Goal: Transaction & Acquisition: Book appointment/travel/reservation

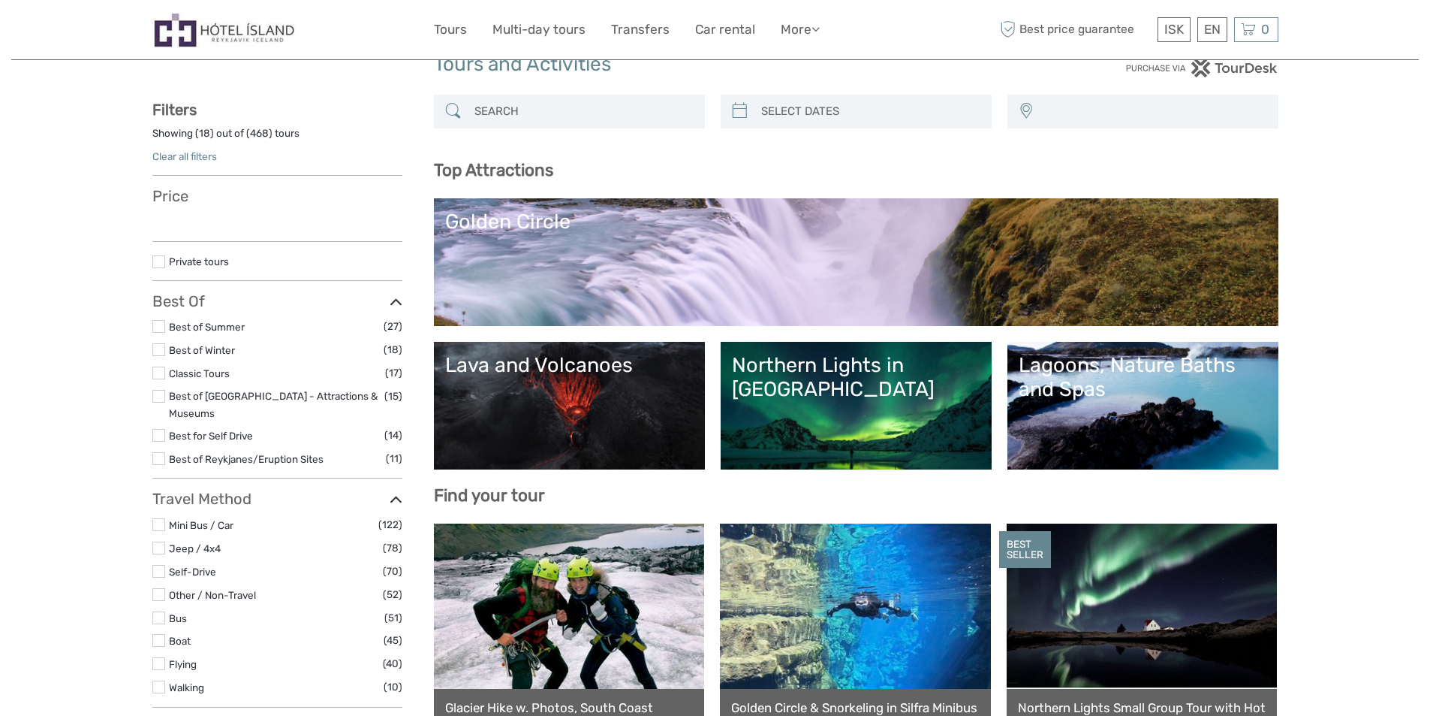
scroll to position [75, 0]
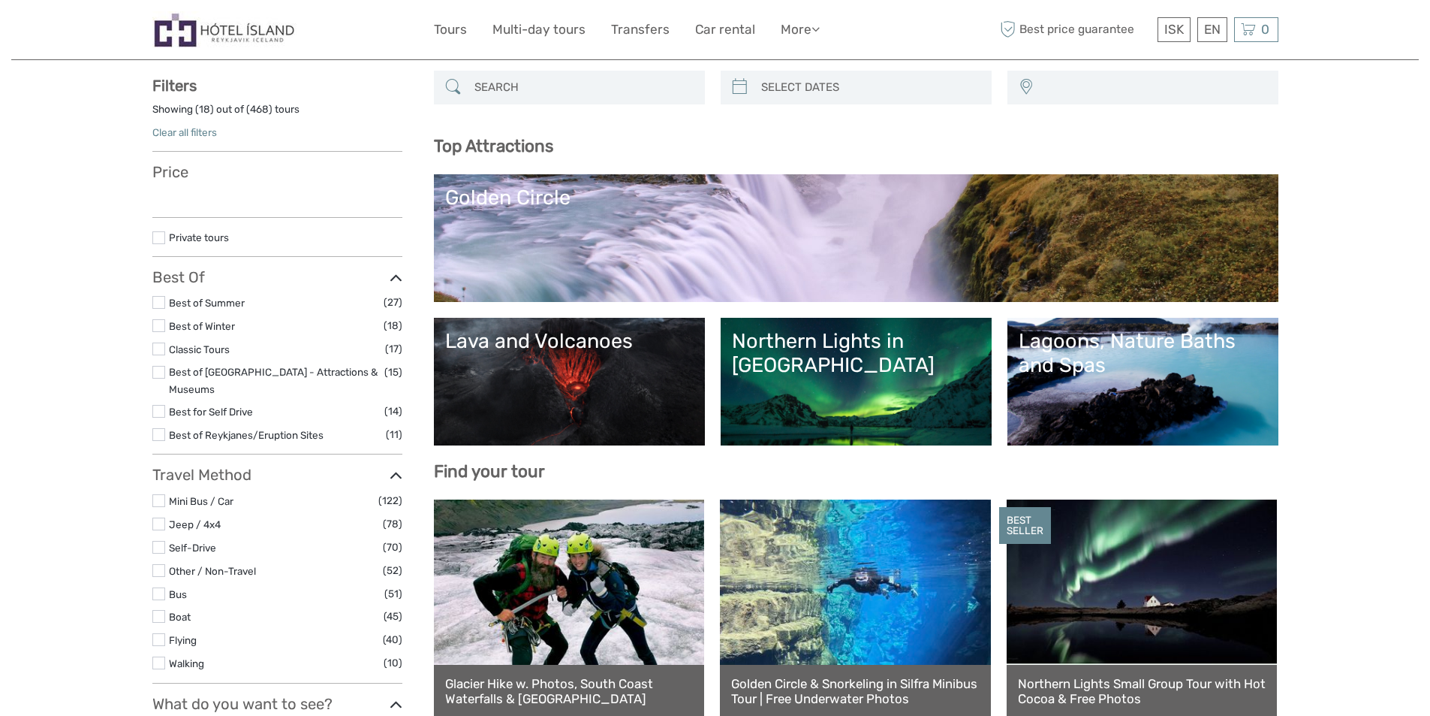
click at [850, 380] on link "Northern Lights in [GEOGRAPHIC_DATA]" at bounding box center [856, 381] width 249 height 105
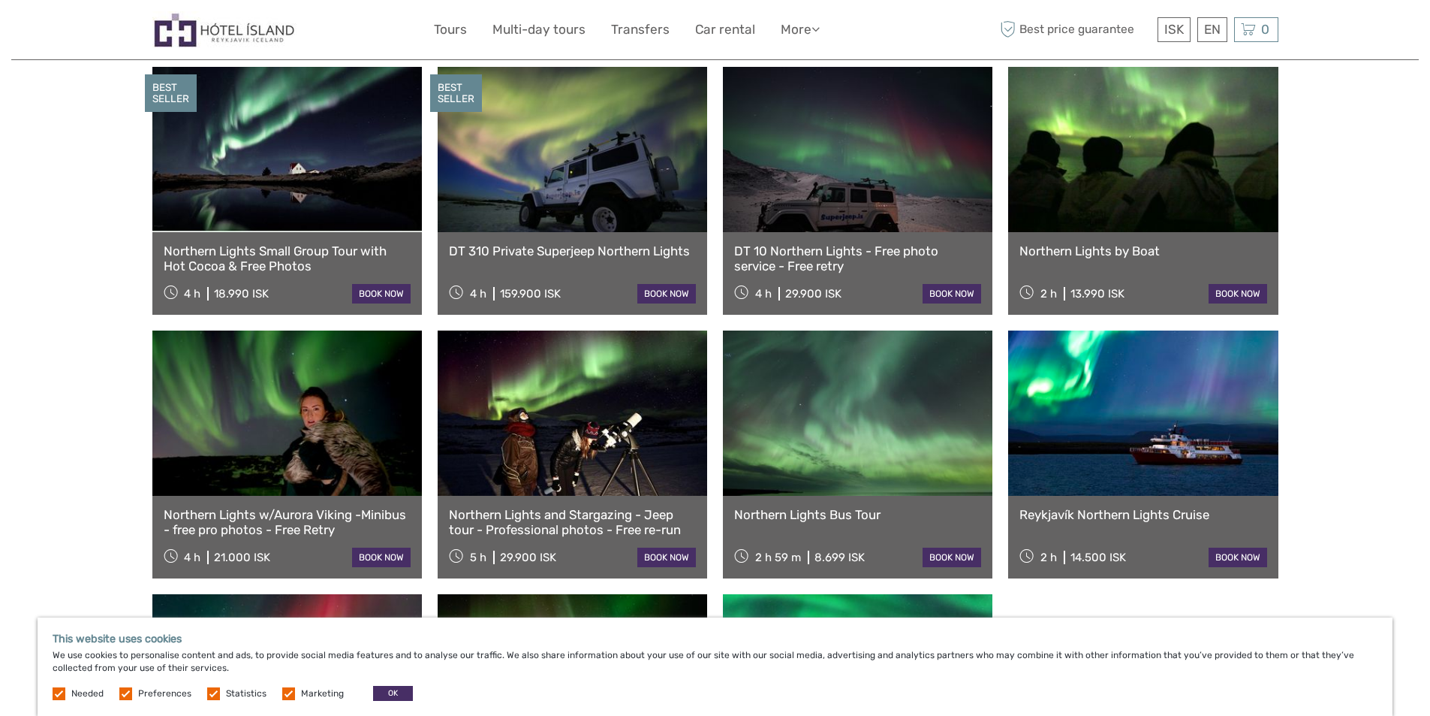
scroll to position [300, 0]
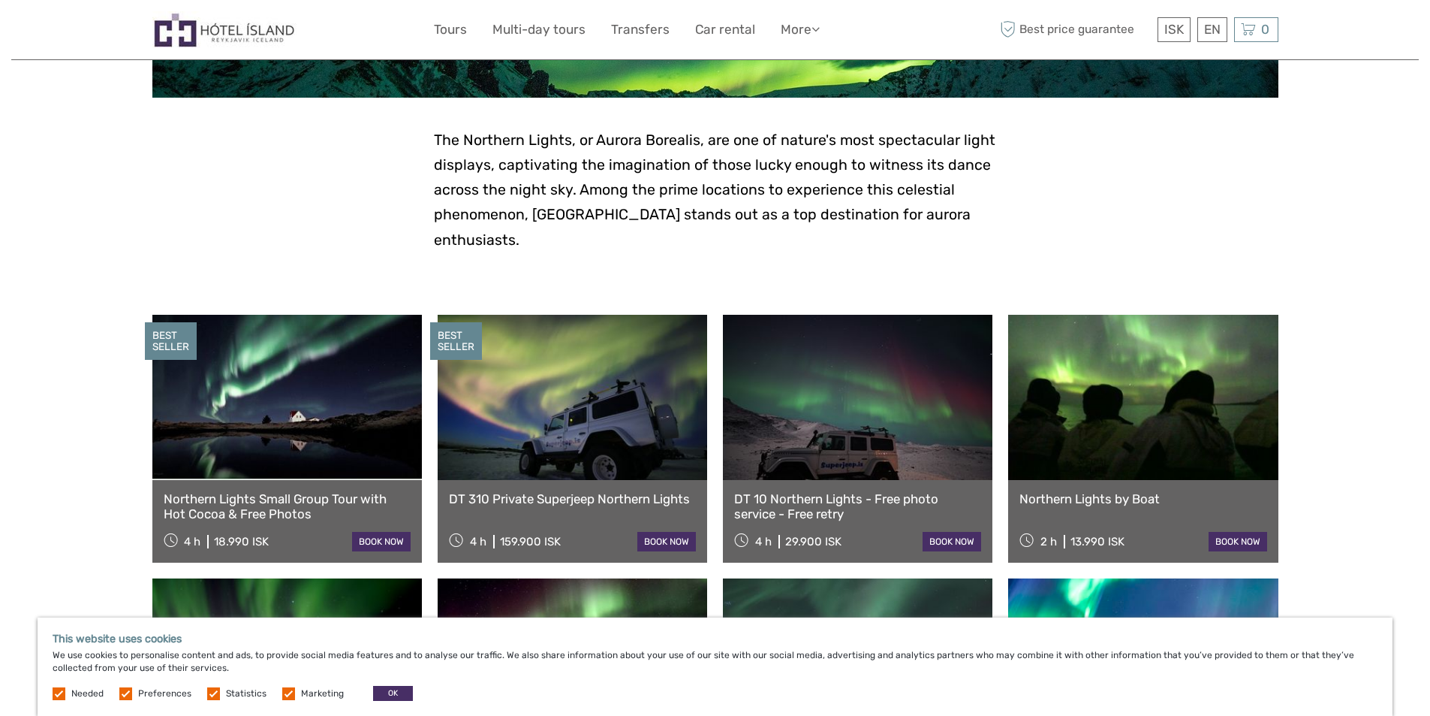
click at [384, 532] on link "book now" at bounding box center [381, 542] width 59 height 20
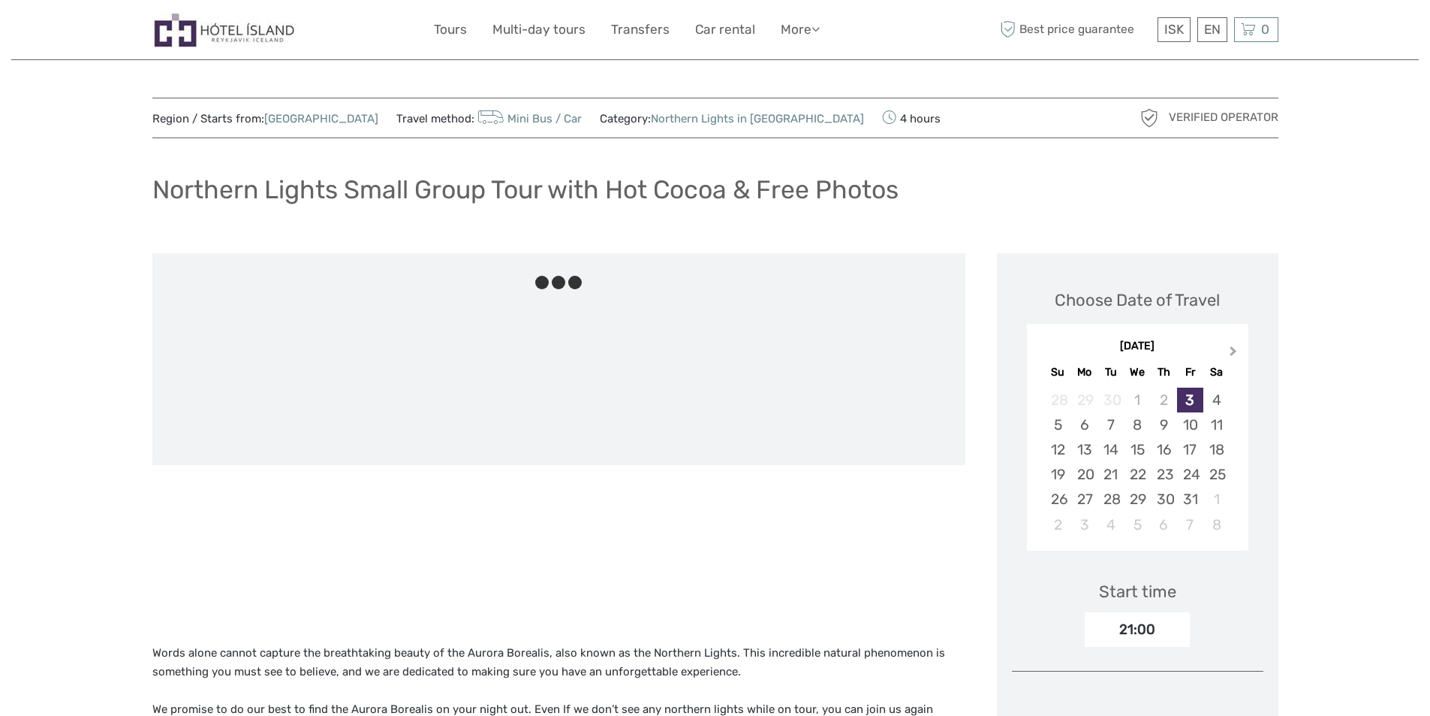
click at [1234, 348] on span "Next Month" at bounding box center [1234, 354] width 0 height 22
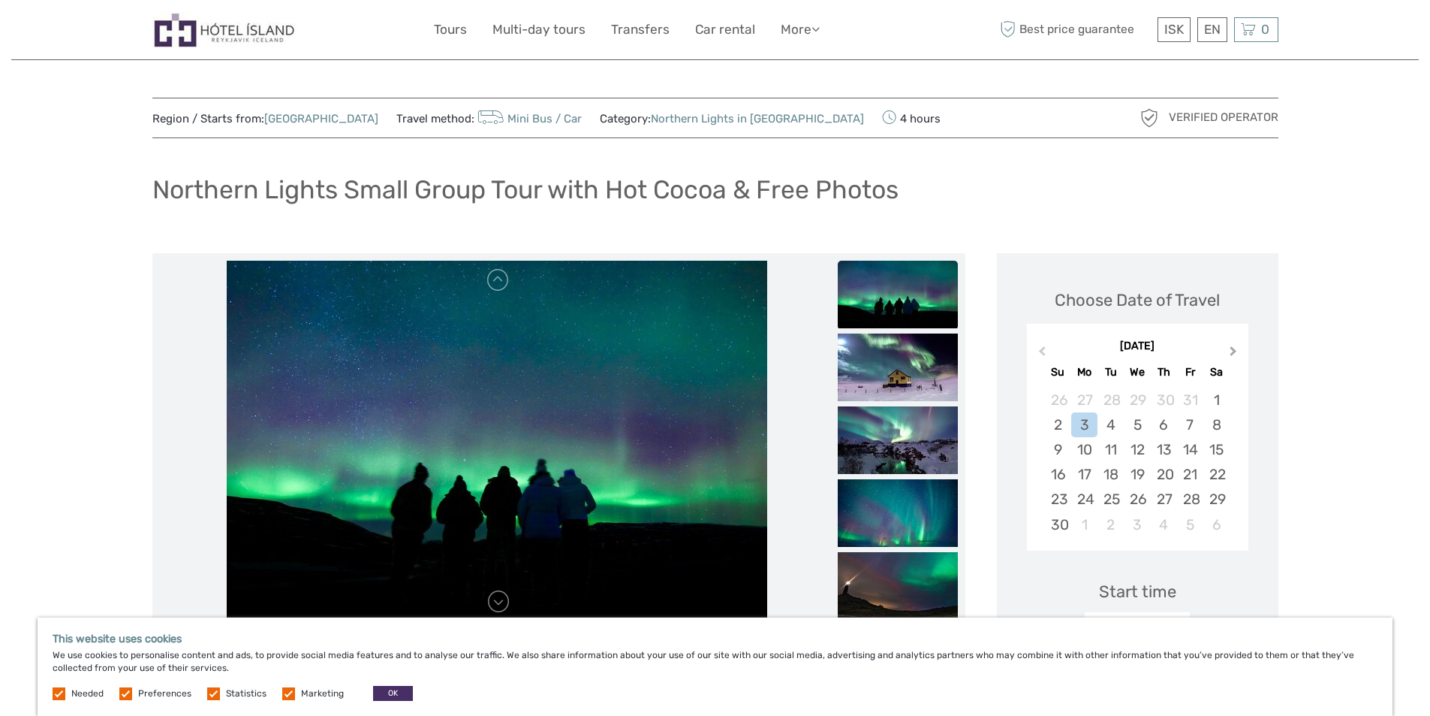
click at [1234, 348] on span "Next Month" at bounding box center [1234, 354] width 0 height 22
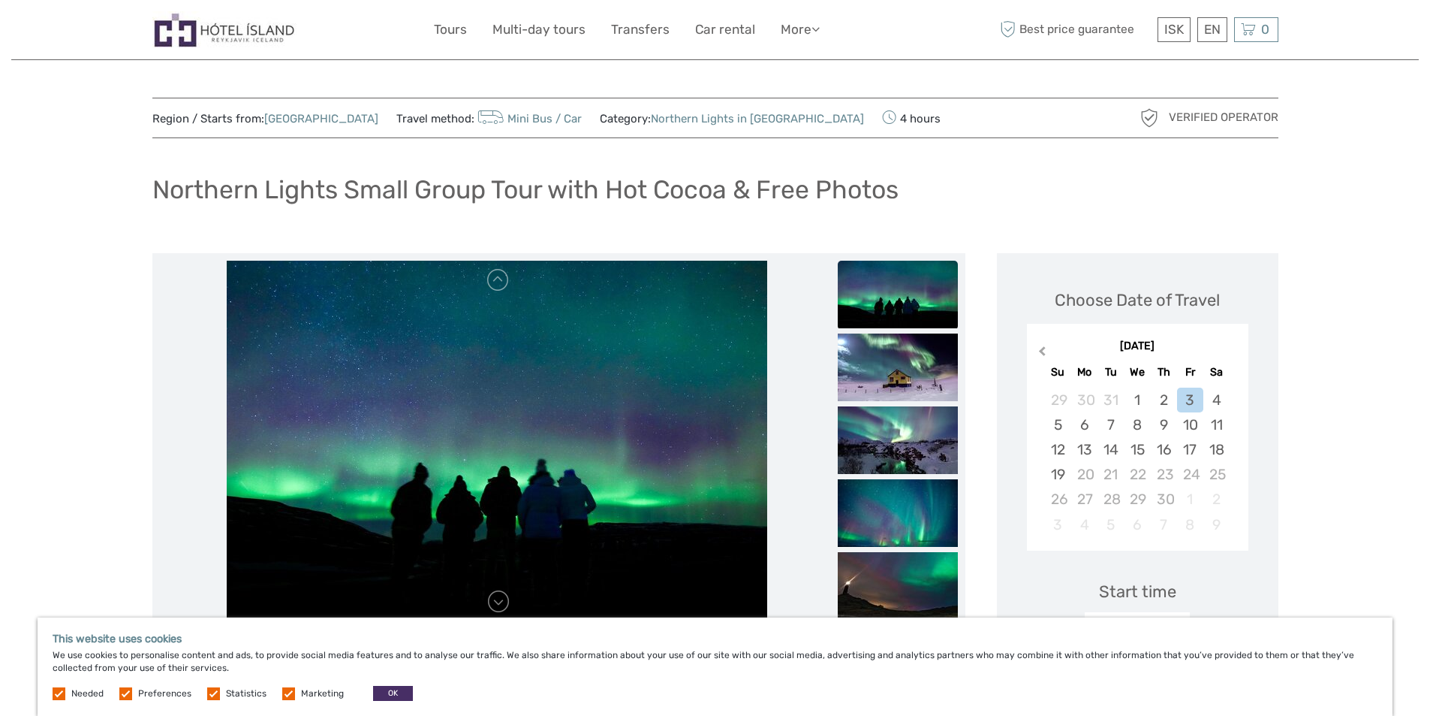
click at [1039, 348] on button "Previous Month" at bounding box center [1041, 354] width 24 height 24
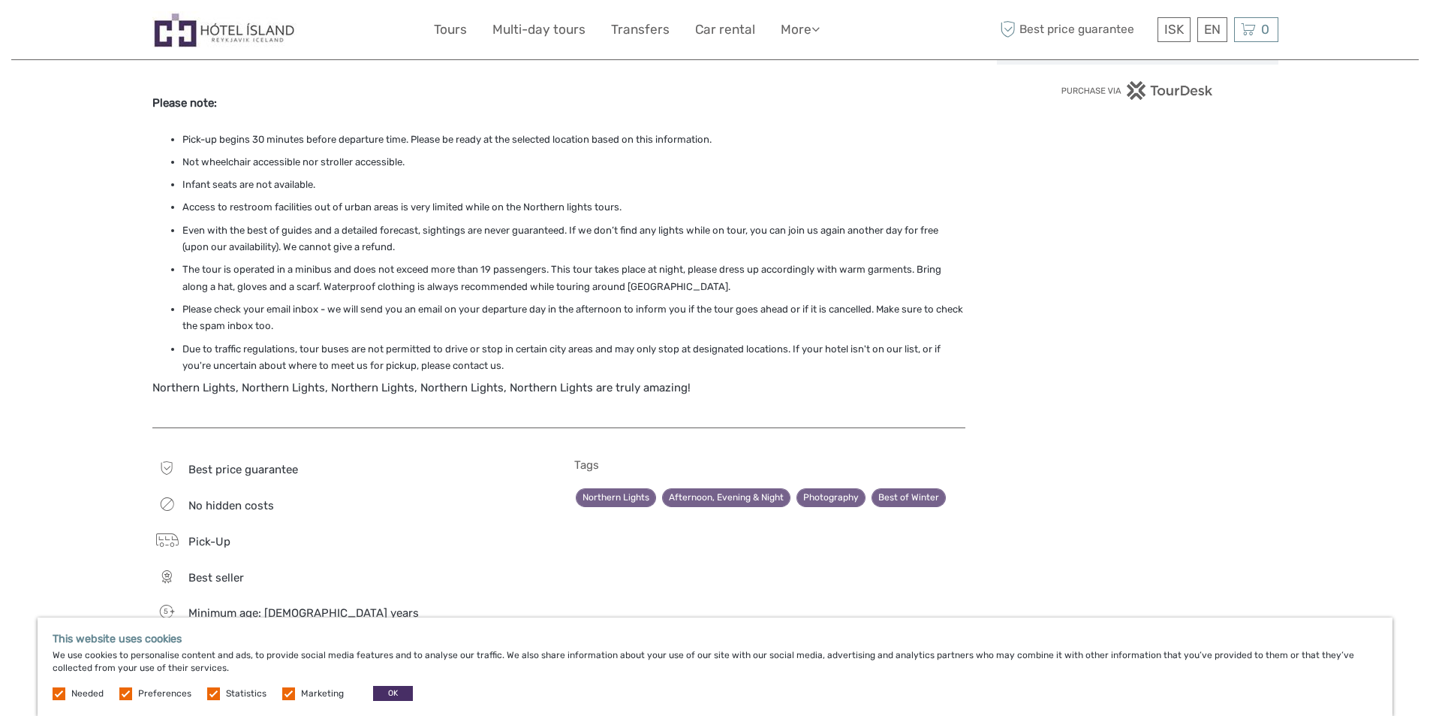
scroll to position [1201, 0]
